Goal: Navigation & Orientation: Find specific page/section

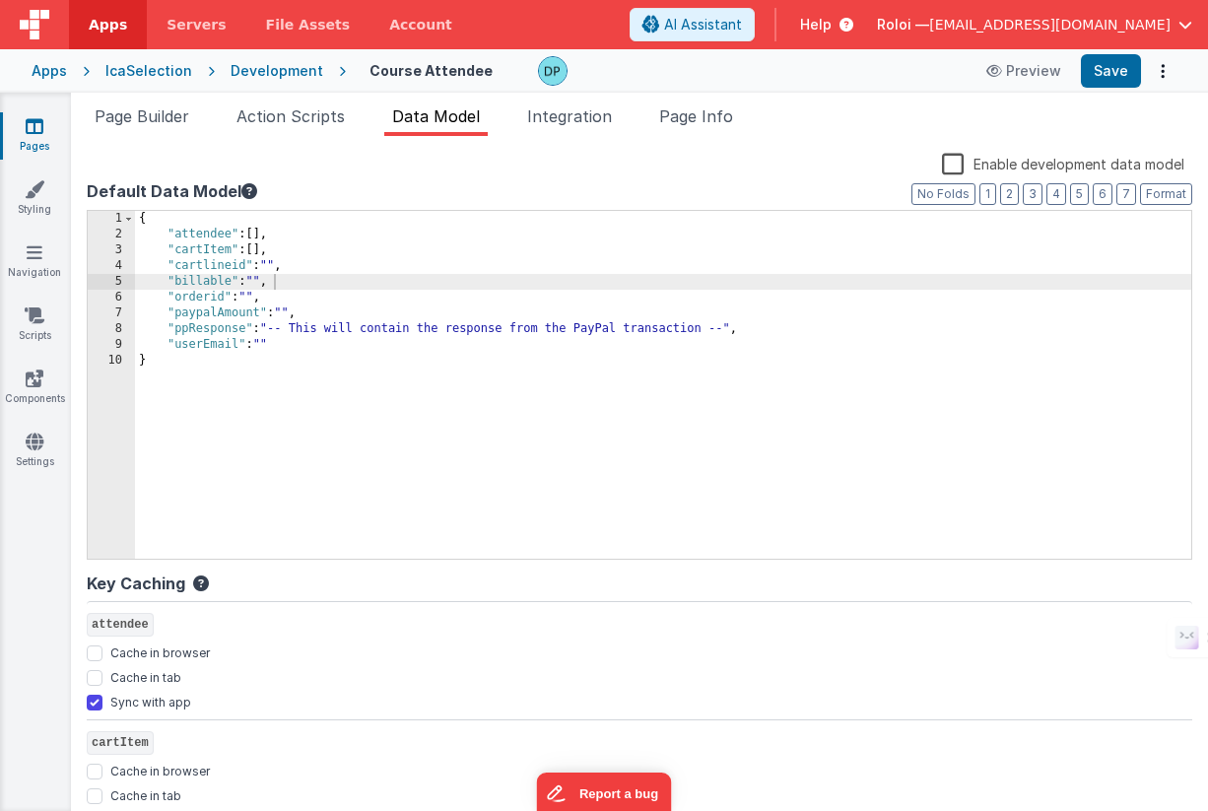
scroll to position [728, 0]
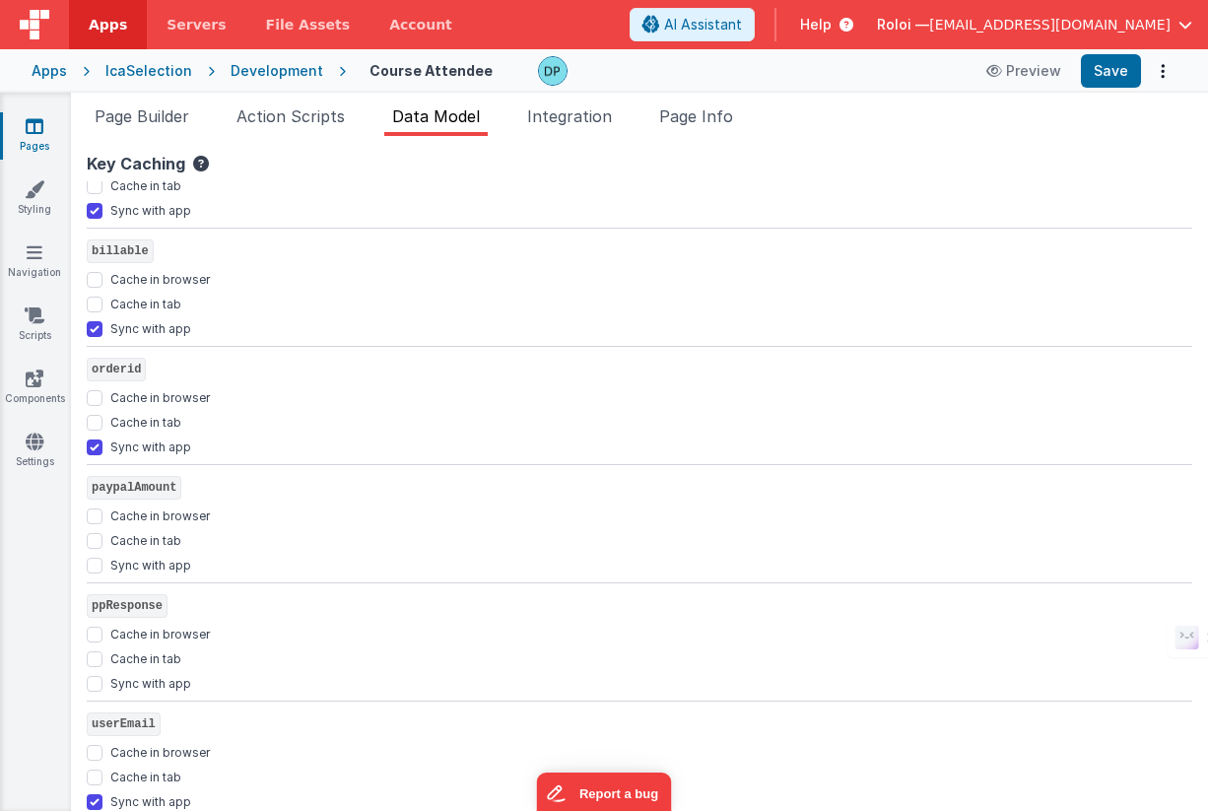
click at [163, 66] on div "IcaSelection" at bounding box center [148, 71] width 87 height 20
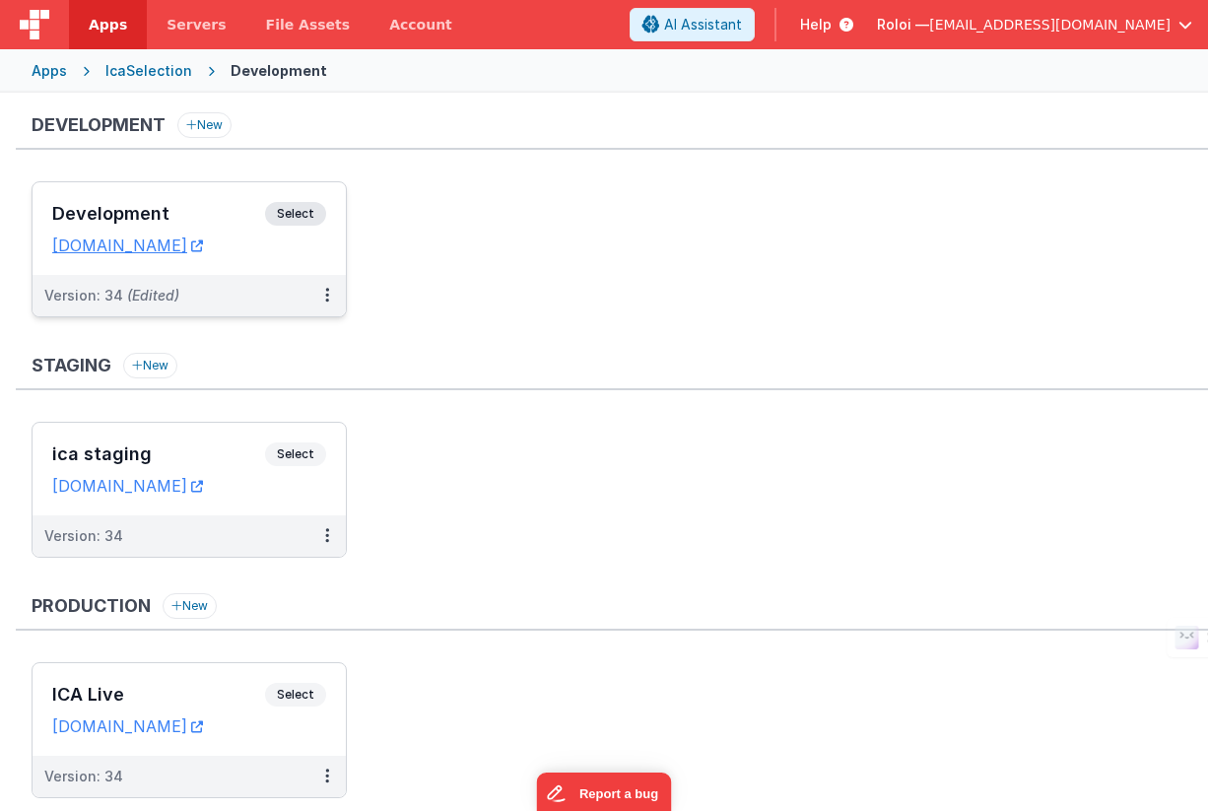
click at [287, 219] on span "Select" at bounding box center [295, 214] width 61 height 24
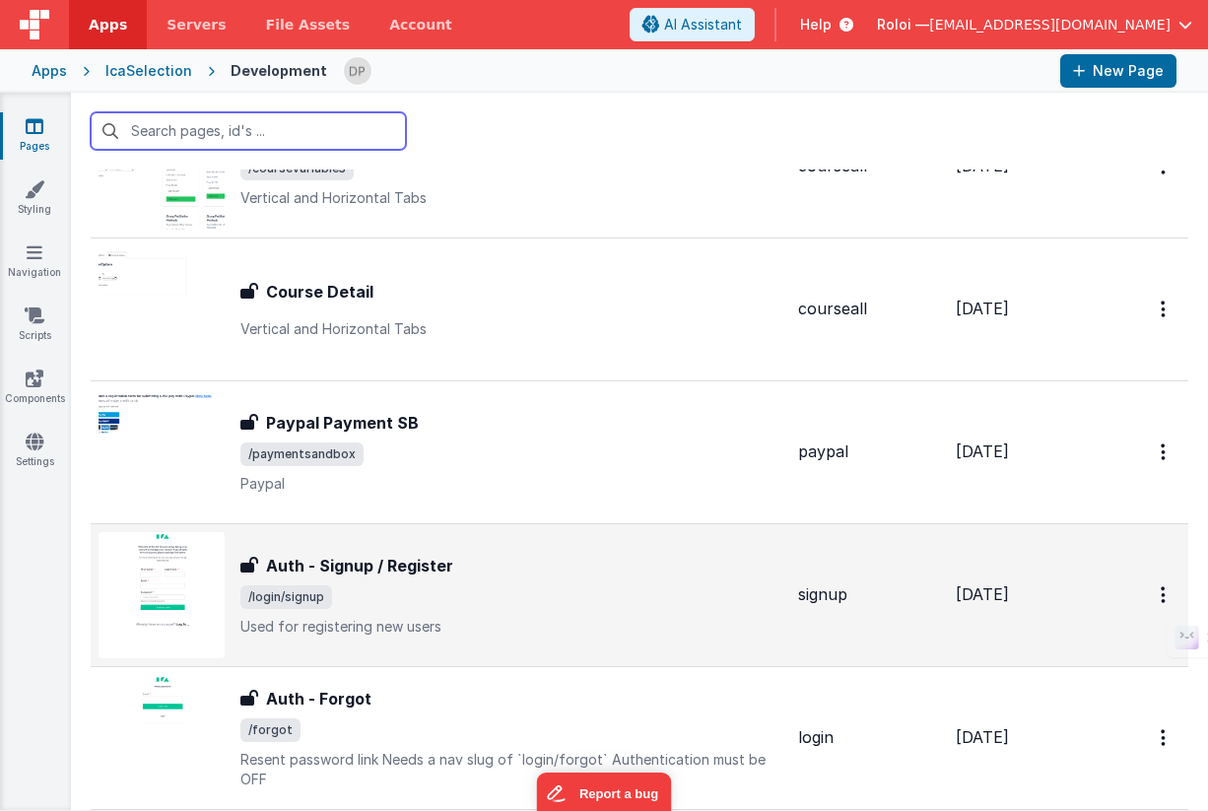
scroll to position [2850, 0]
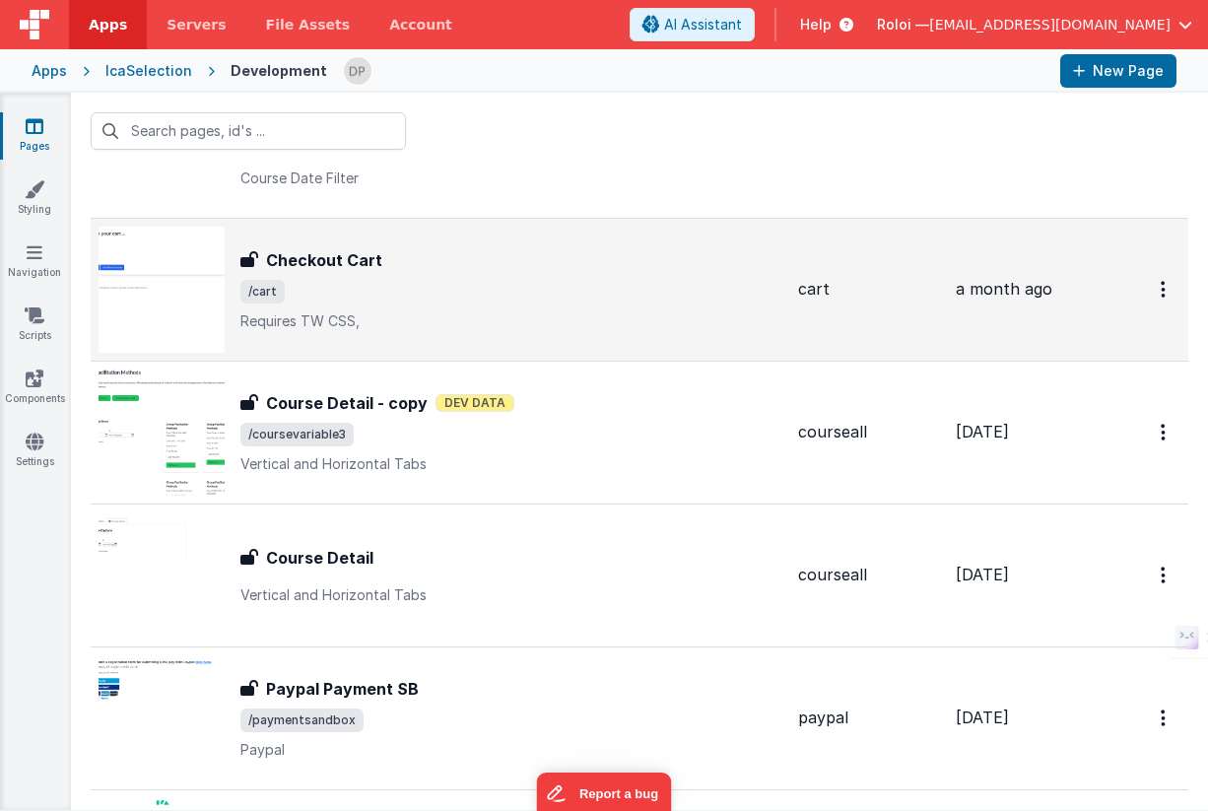
click at [501, 291] on span "/cart" at bounding box center [511, 292] width 542 height 24
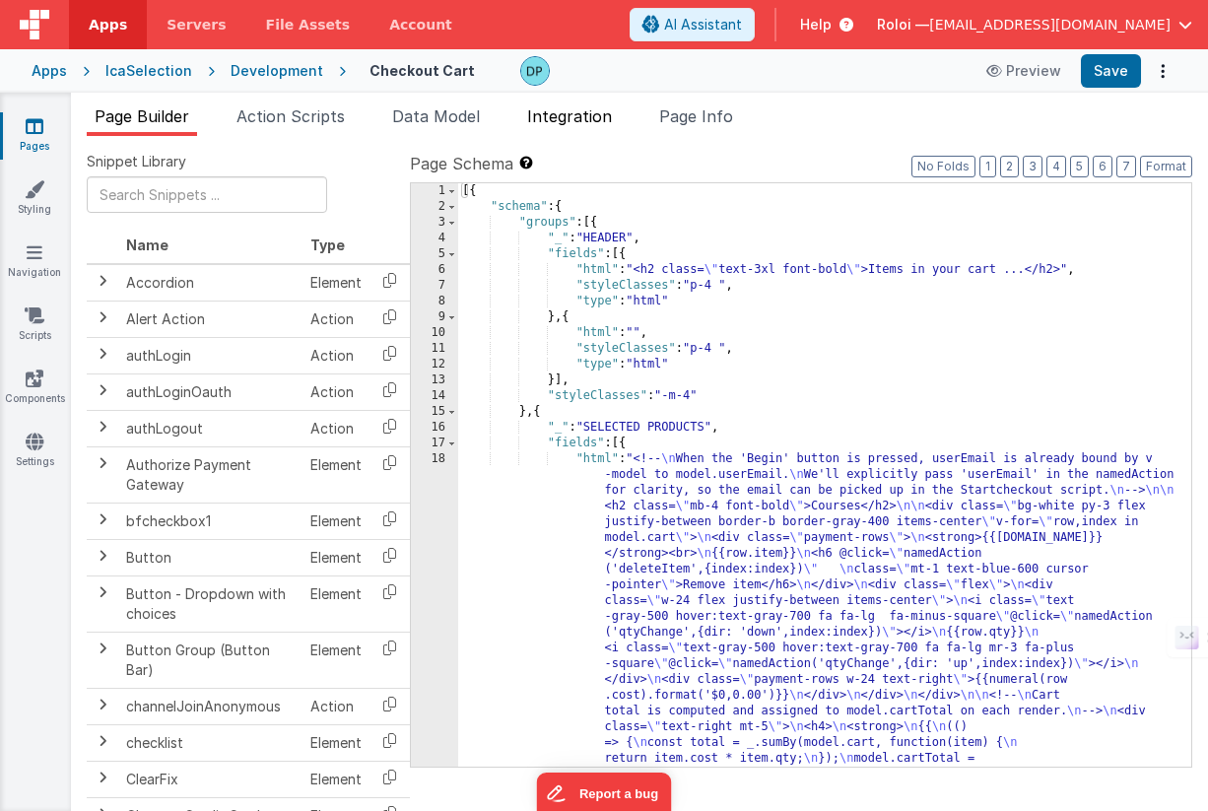
click at [584, 116] on span "Integration" at bounding box center [569, 116] width 85 height 20
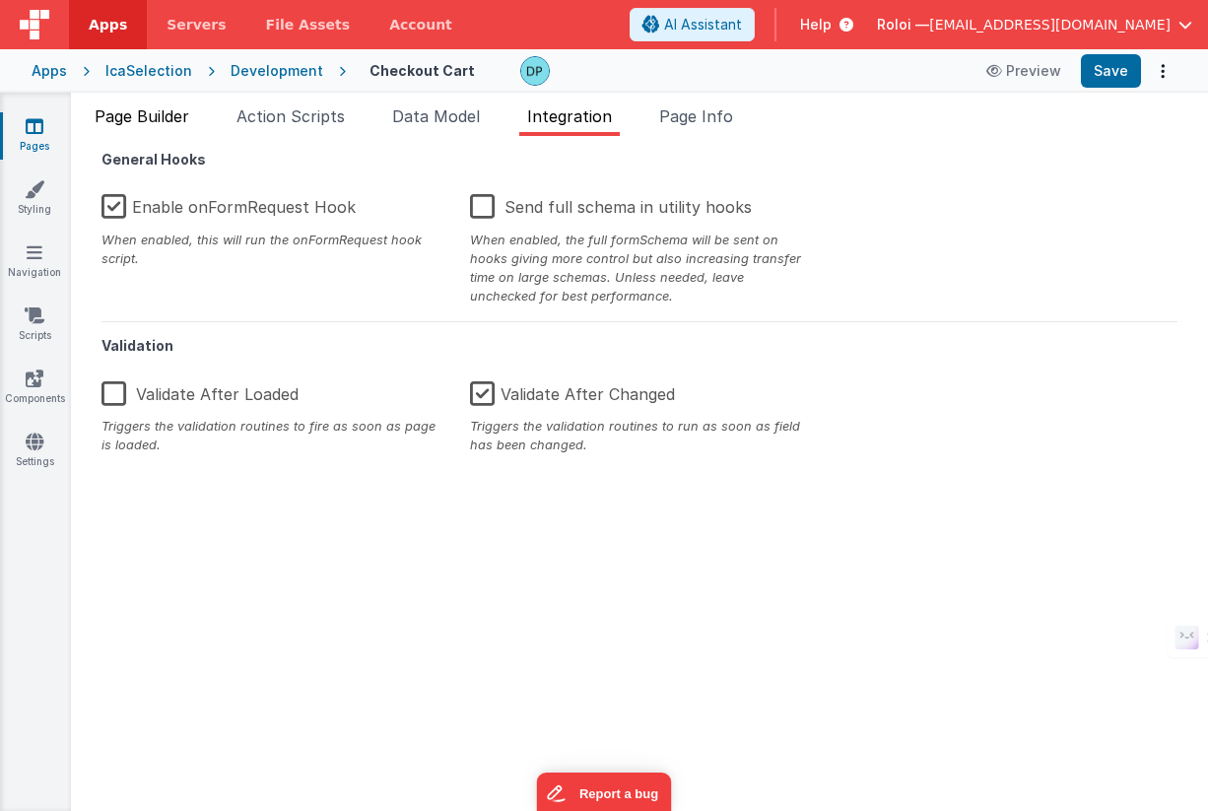
click at [150, 118] on span "Page Builder" at bounding box center [142, 116] width 95 height 20
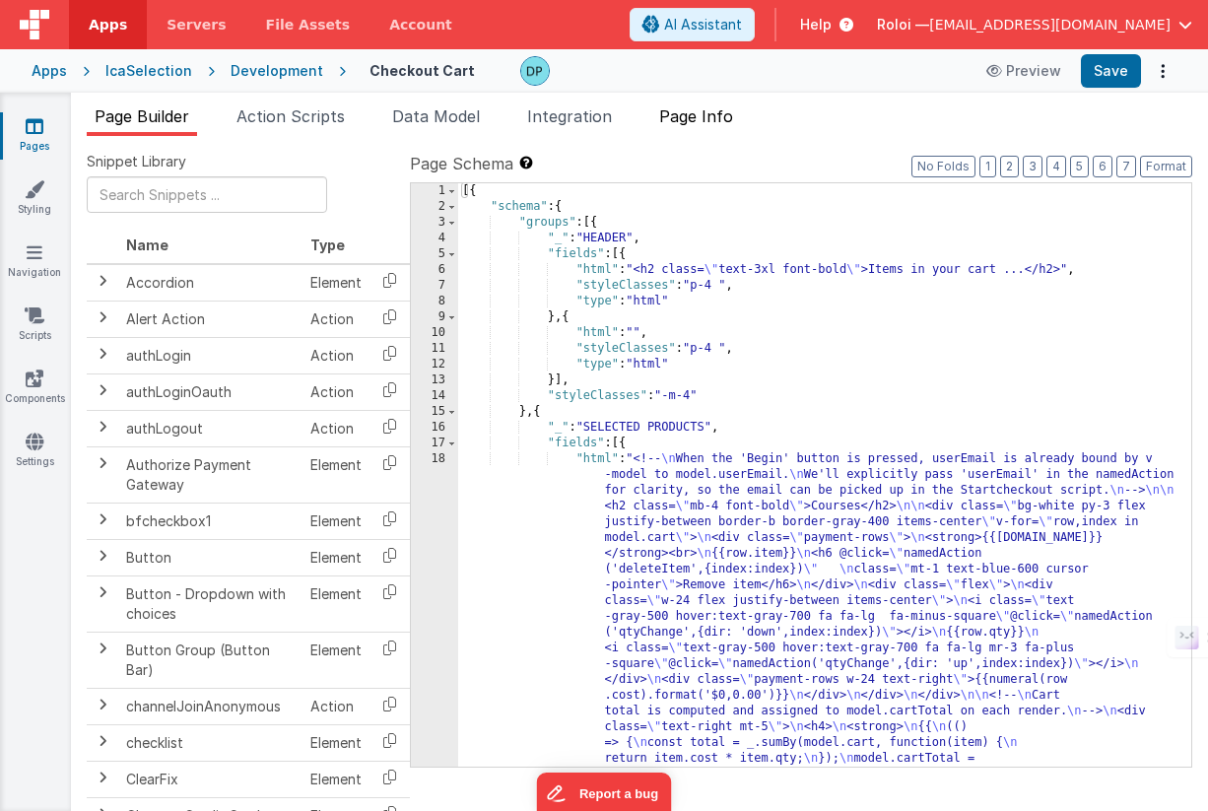
click at [695, 112] on span "Page Info" at bounding box center [696, 116] width 74 height 20
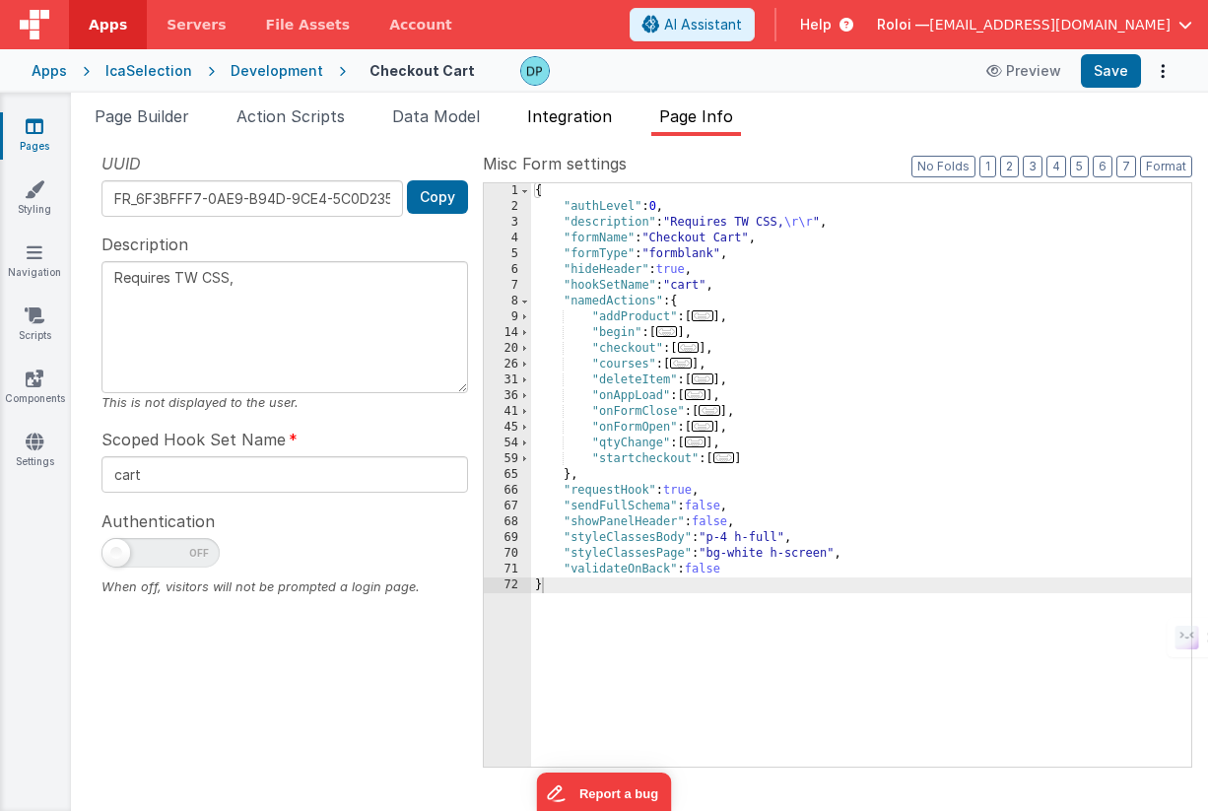
click at [577, 117] on span "Integration" at bounding box center [569, 116] width 85 height 20
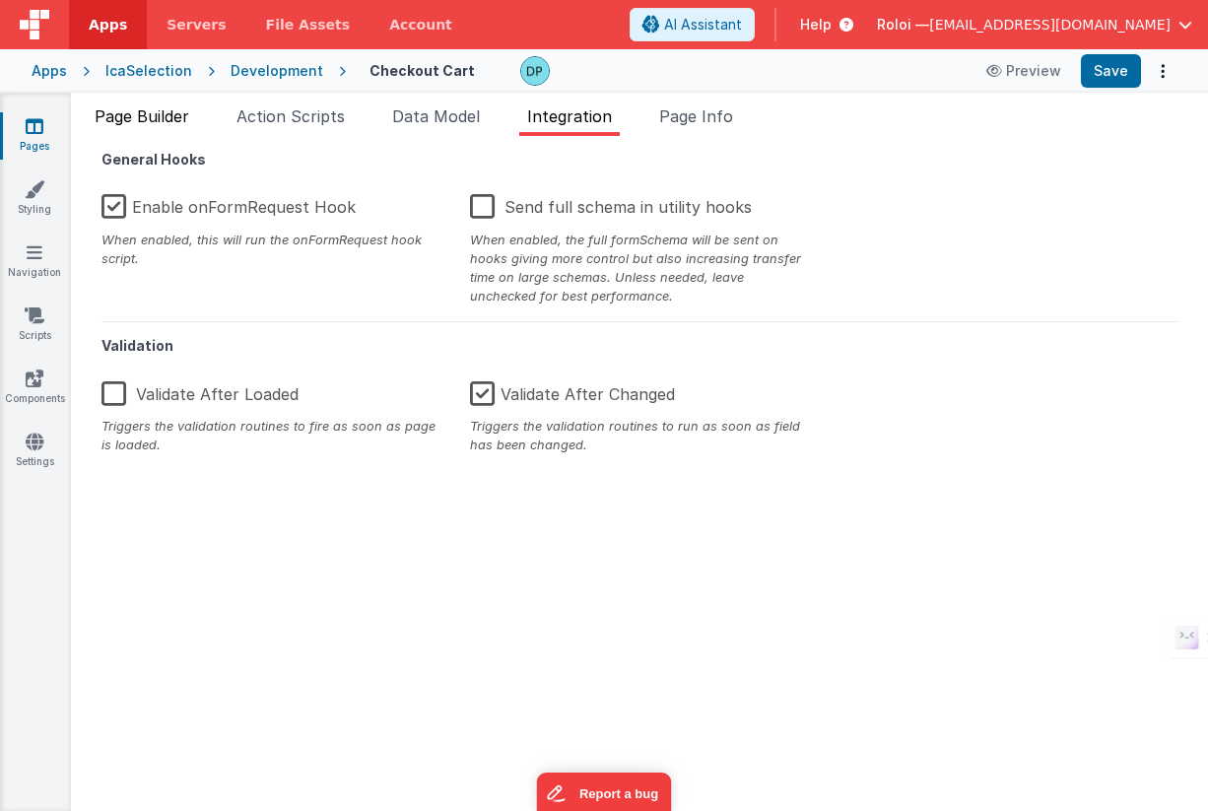
click at [157, 115] on span "Page Builder" at bounding box center [142, 116] width 95 height 20
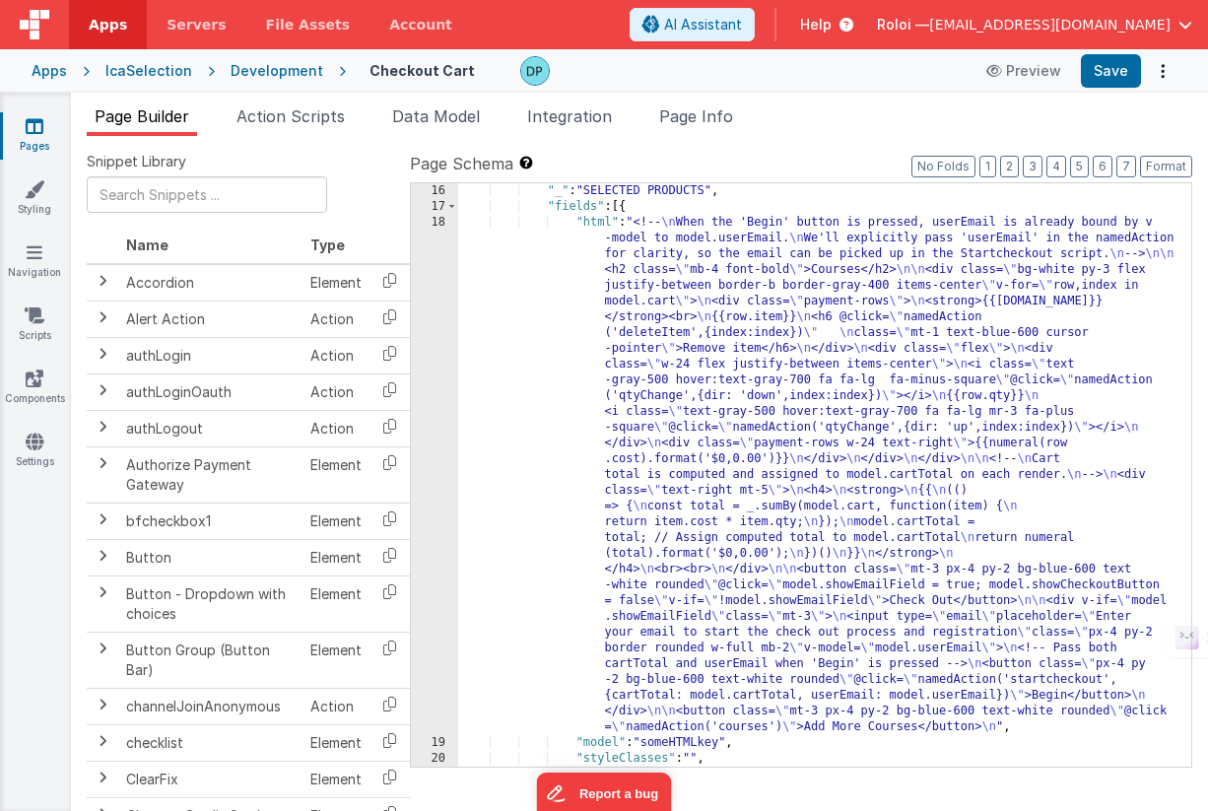
scroll to position [182, 0]
